Goal: Navigation & Orientation: Find specific page/section

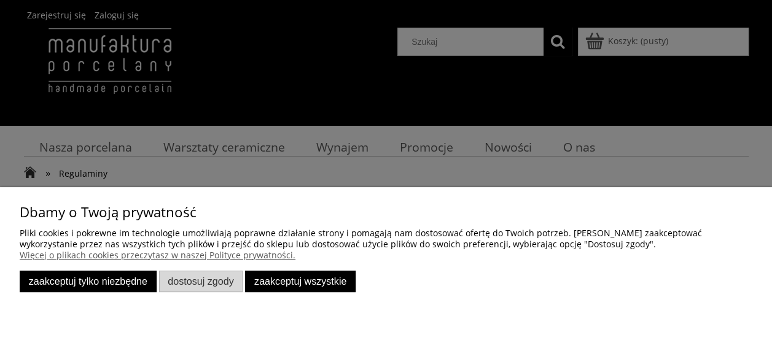
click at [106, 287] on button "Zaakceptuj tylko niezbędne" at bounding box center [88, 281] width 137 height 21
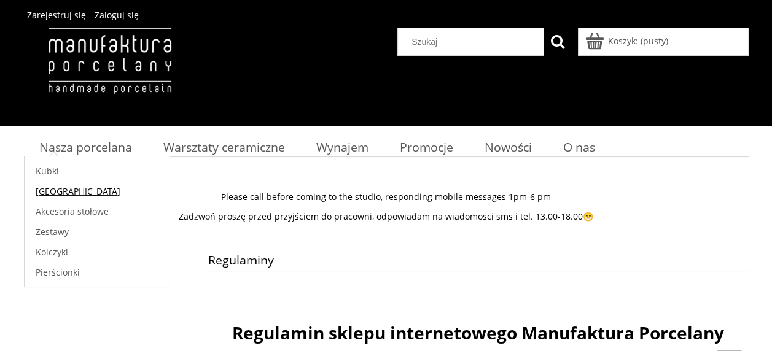
click at [58, 187] on span "[GEOGRAPHIC_DATA]" at bounding box center [78, 191] width 85 height 12
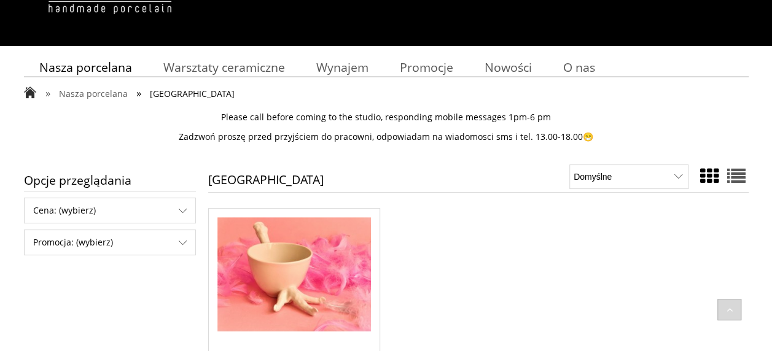
scroll to position [73, 0]
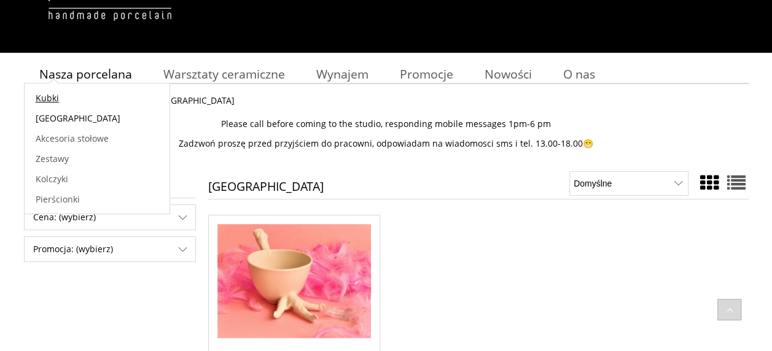
click at [48, 97] on span "Kubki" at bounding box center [47, 98] width 23 height 12
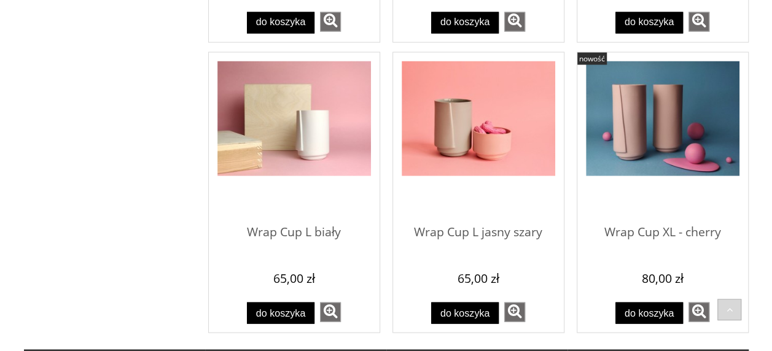
scroll to position [1109, 0]
